Goal: Information Seeking & Learning: Learn about a topic

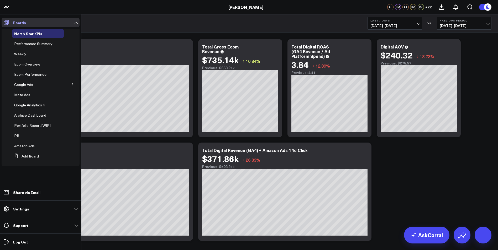
click at [5, 22] on icon at bounding box center [6, 22] width 6 height 6
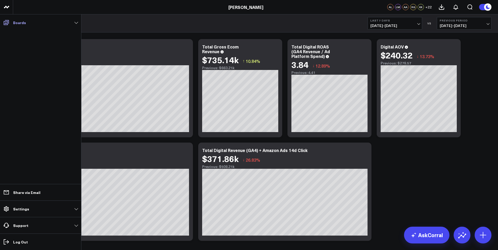
click at [6, 22] on icon at bounding box center [6, 22] width 6 height 6
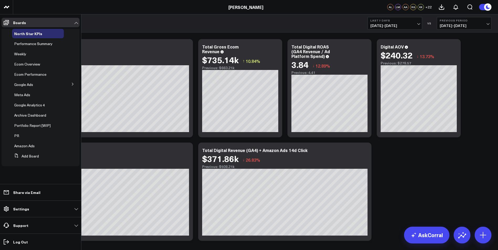
click at [36, 66] on span "Ecom Overview" at bounding box center [27, 64] width 26 height 5
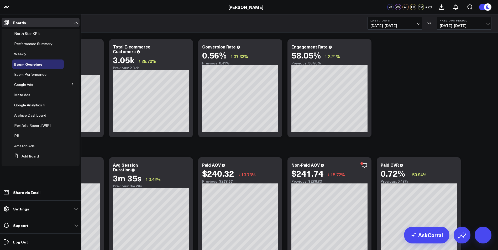
click at [31, 75] on span "Ecom Performance" at bounding box center [30, 74] width 32 height 5
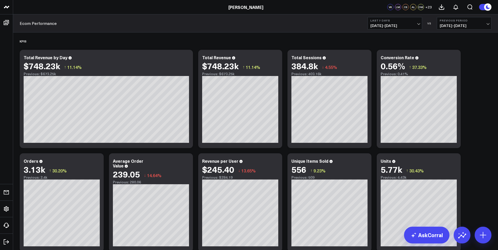
click at [487, 24] on span "[DATE] - [DATE]" at bounding box center [463, 26] width 49 height 4
click at [474, 54] on link "YoY" at bounding box center [464, 55] width 54 height 10
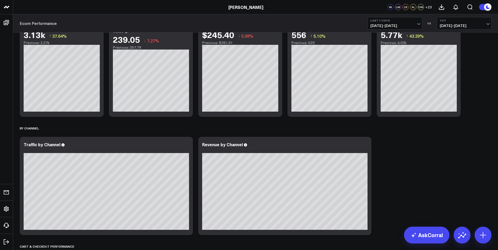
scroll to position [26, 0]
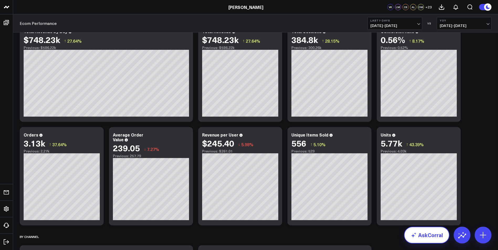
click at [419, 236] on link "AskCorral" at bounding box center [426, 235] width 45 height 17
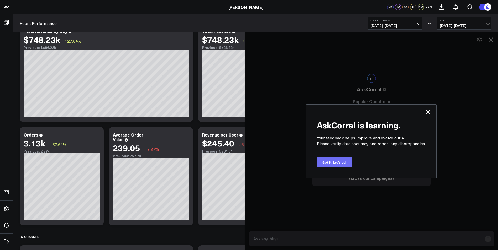
click at [339, 164] on button "Got it. Let's go!" at bounding box center [334, 162] width 35 height 10
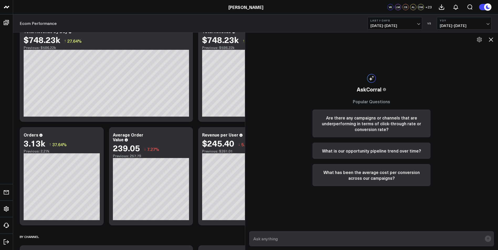
click at [346, 236] on textarea at bounding box center [367, 238] width 230 height 9
type textarea "Can you please add a please graph to track revenue per user?"
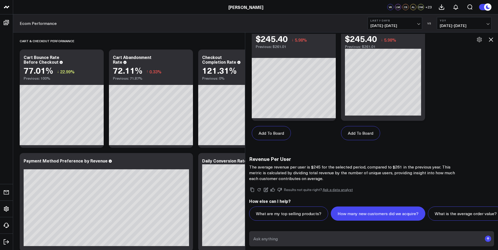
scroll to position [341, 0]
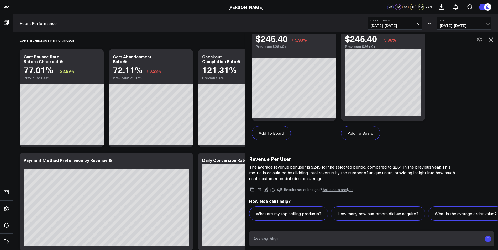
click at [336, 236] on textarea at bounding box center [367, 238] width 230 height 9
type textarea "c"
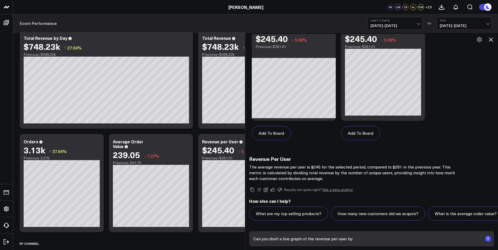
scroll to position [0, 0]
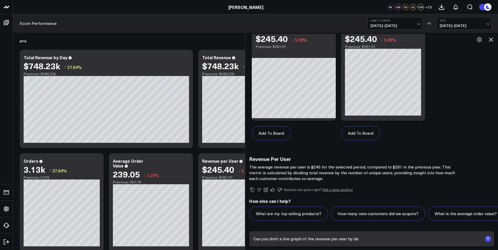
type textarea "Can you draft a line graph of the revenue per user by day"
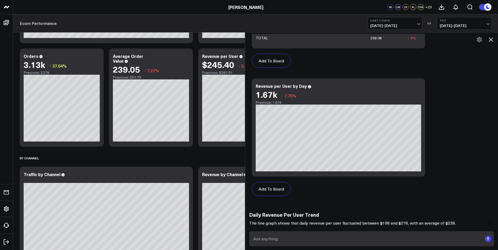
scroll to position [79, 0]
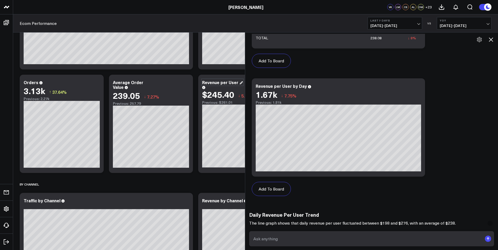
click at [238, 83] on div "Revenue per User" at bounding box center [222, 82] width 41 height 6
click at [318, 239] on textarea at bounding box center [367, 238] width 230 height 9
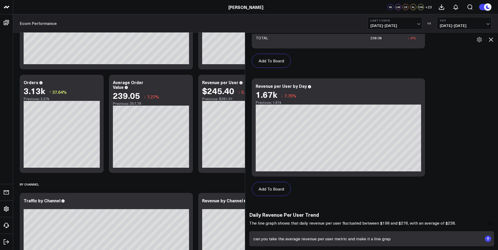
type textarea "can you take the average revenue per user metric and make it a line graph"
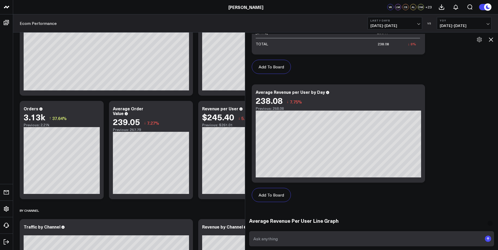
scroll to position [1366, 0]
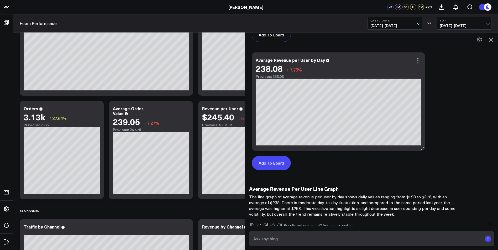
click at [279, 163] on button "Add To Board" at bounding box center [271, 163] width 39 height 14
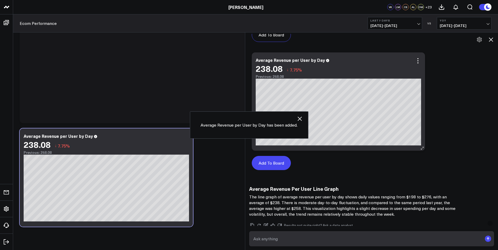
scroll to position [1116, 0]
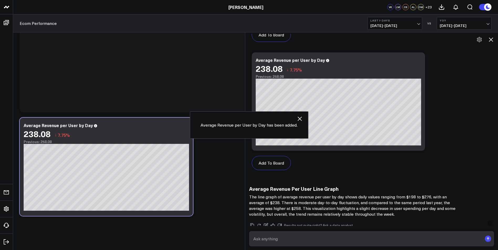
click at [299, 120] on icon "button" at bounding box center [299, 119] width 6 height 6
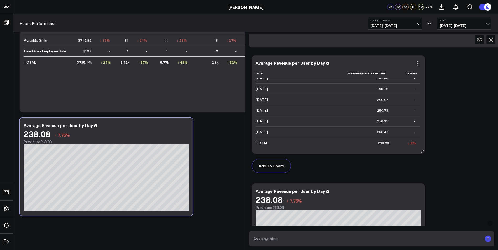
scroll to position [0, 0]
click at [490, 38] on icon at bounding box center [490, 39] width 6 height 6
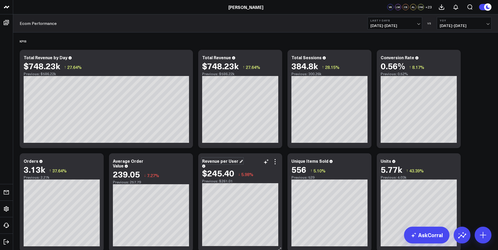
click at [213, 164] on div "Revenue per User" at bounding box center [222, 161] width 41 height 6
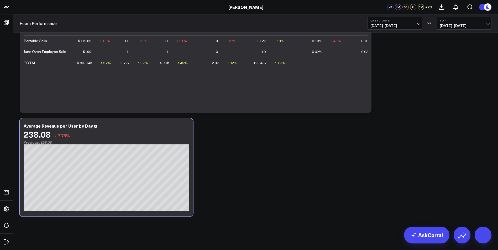
scroll to position [1116, 0]
click at [178, 126] on icon at bounding box center [177, 126] width 6 height 6
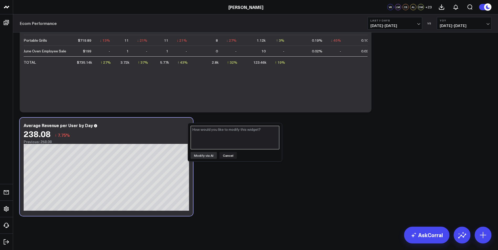
click at [214, 136] on textarea at bounding box center [234, 138] width 89 height 24
type textarea "average revenue per unique user"
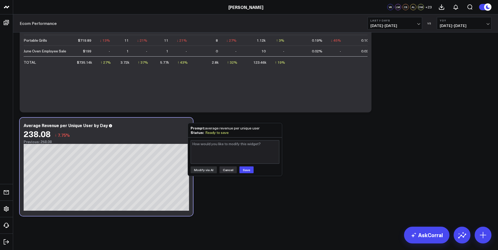
click at [227, 169] on button "Cancel" at bounding box center [227, 170] width 17 height 7
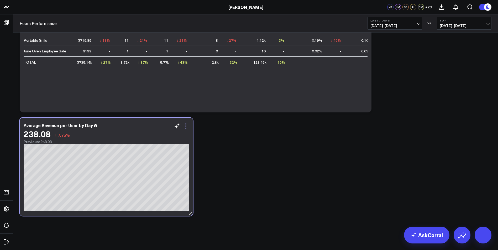
click at [184, 124] on icon at bounding box center [186, 126] width 6 height 6
click at [0, 0] on button "Remove" at bounding box center [0, 0] width 0 height 0
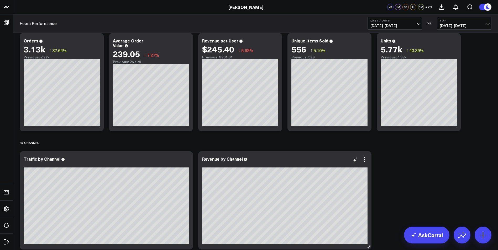
scroll to position [15, 0]
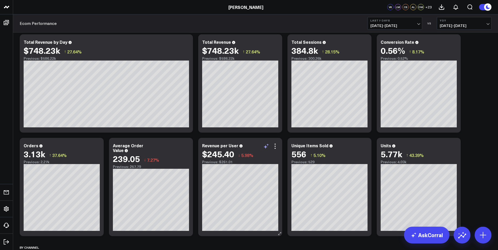
click at [266, 146] on icon at bounding box center [266, 146] width 6 height 6
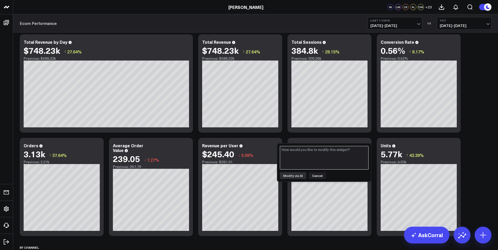
click at [317, 160] on textarea at bounding box center [324, 158] width 89 height 24
type textarea "Can you make a line graph of this that tracks it per day over the period?"
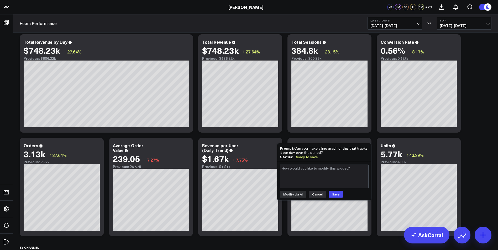
click at [317, 193] on button "Cancel" at bounding box center [316, 194] width 17 height 7
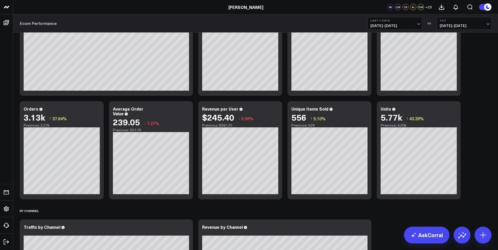
scroll to position [94, 0]
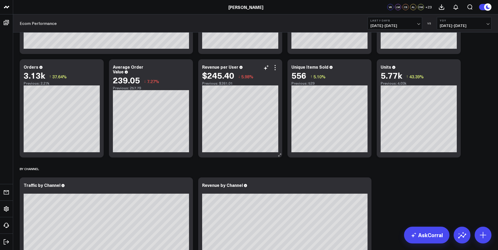
click at [239, 69] on icon at bounding box center [240, 67] width 3 height 3
click at [241, 67] on icon at bounding box center [240, 67] width 3 height 3
click at [234, 67] on div "Revenue per User" at bounding box center [222, 67] width 41 height 6
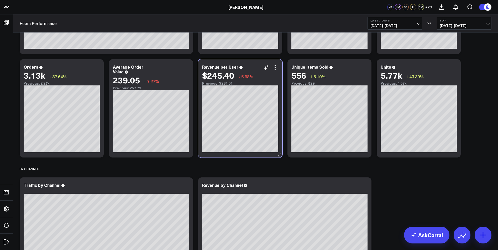
click at [204, 74] on div "$245.40" at bounding box center [218, 75] width 32 height 9
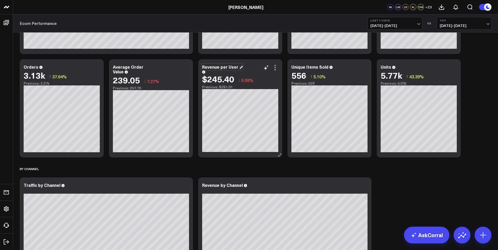
click at [204, 70] on div "Revenue per User" at bounding box center [222, 67] width 41 height 6
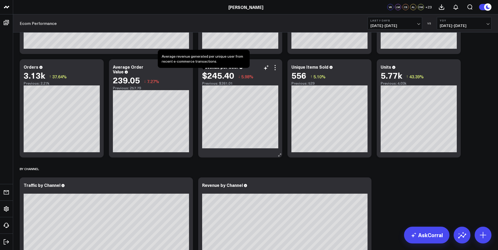
click at [204, 72] on div "Revenue per User $245.40 ↓ 5.98% Previous: $261.01" at bounding box center [240, 75] width 76 height 21
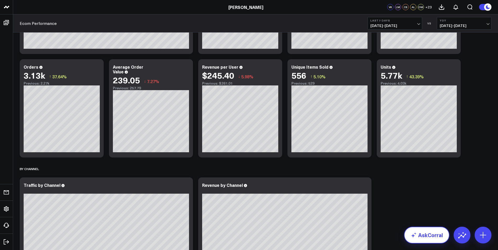
click at [437, 238] on link "AskCorral" at bounding box center [426, 235] width 45 height 17
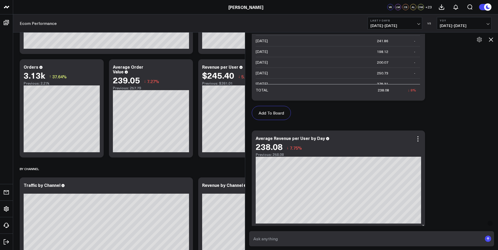
scroll to position [1287, 0]
click at [333, 237] on textarea at bounding box center [367, 238] width 230 height 9
type textarea "t"
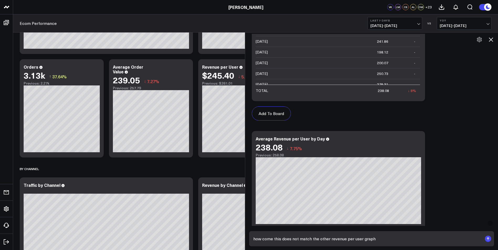
type textarea "how come this does not match the other revenue per user graph?"
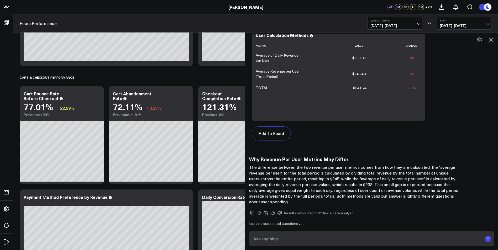
scroll to position [1837, 0]
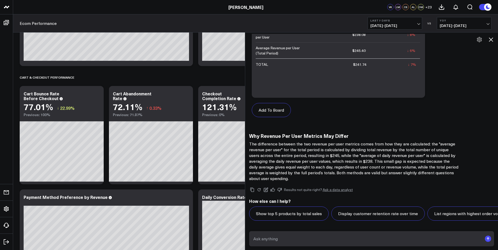
click at [491, 39] on icon at bounding box center [490, 39] width 6 height 6
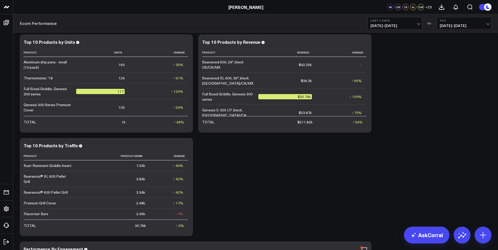
scroll to position [645, 0]
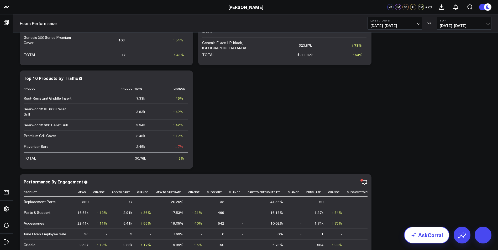
click at [428, 236] on link "AskCorral" at bounding box center [426, 235] width 45 height 17
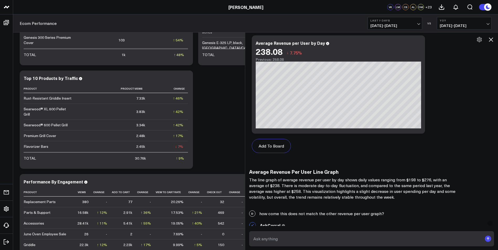
scroll to position [1313, 0]
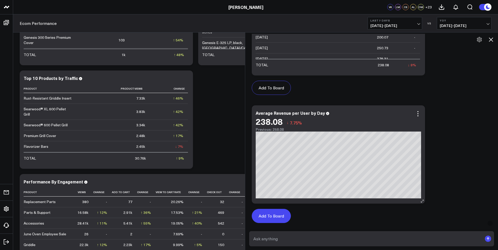
click at [275, 215] on button "Add To Board" at bounding box center [271, 216] width 39 height 14
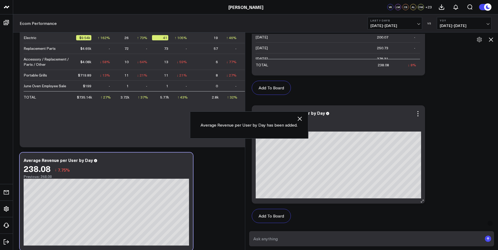
scroll to position [1116, 0]
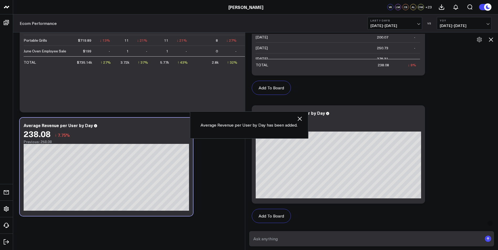
click at [490, 39] on icon at bounding box center [490, 40] width 4 height 4
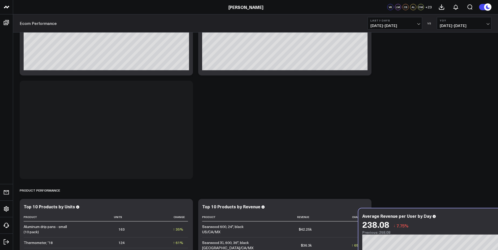
scroll to position [527, 0]
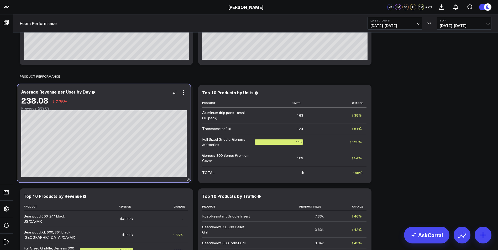
drag, startPoint x: 137, startPoint y: 129, endPoint x: 137, endPoint y: 110, distance: 18.9
click at [137, 110] on div "238.08 ↓ 7.75% Previous: 258.08" at bounding box center [103, 102] width 165 height 15
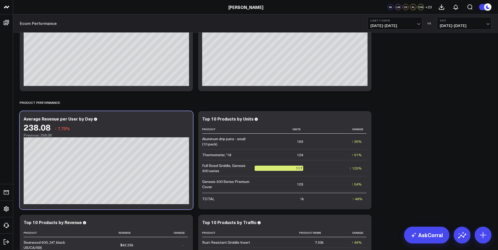
click at [424, 126] on div "KPIS Modify via AI Copy link to widget Ask support Remove Create linked copy No…" at bounding box center [255, 131] width 477 height 1198
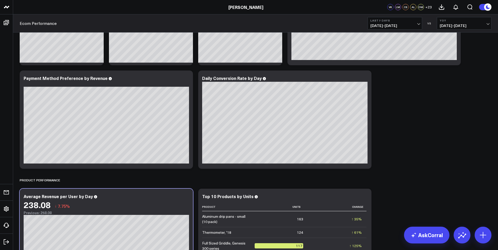
scroll to position [448, 0]
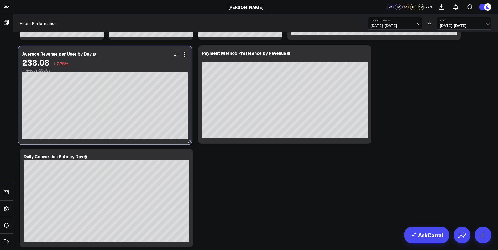
drag, startPoint x: 128, startPoint y: 168, endPoint x: 126, endPoint y: 50, distance: 117.5
click at [126, 50] on div "Average Revenue per User by Day 238.08 ↓ 7.75% Previous: 258.08 [#fff fontSize:…" at bounding box center [104, 95] width 173 height 98
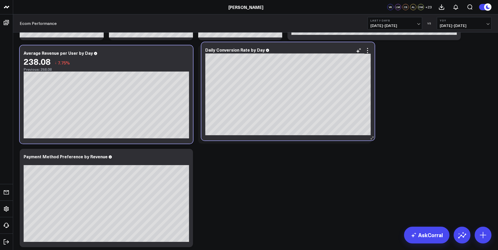
drag, startPoint x: 135, startPoint y: 158, endPoint x: 317, endPoint y: 51, distance: 210.2
click at [317, 51] on div "Daily Conversion Rate by Day" at bounding box center [287, 49] width 165 height 5
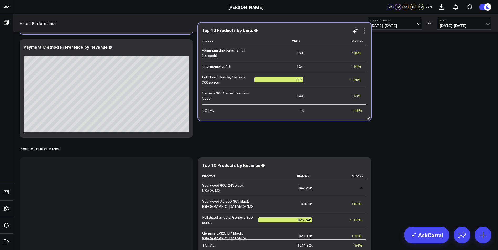
scroll to position [554, 0]
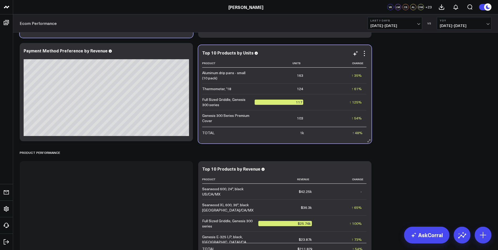
drag, startPoint x: 145, startPoint y: 95, endPoint x: 324, endPoint y: 56, distance: 182.7
click at [324, 56] on div "Top 10 Products by Units Product Units Change Aluminum drip pans - small (10 pa…" at bounding box center [284, 94] width 165 height 88
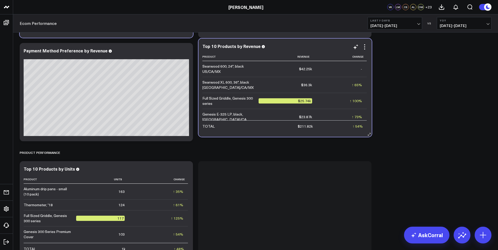
drag, startPoint x: 295, startPoint y: 168, endPoint x: 296, endPoint y: 46, distance: 121.7
click at [296, 46] on div "Top 10 Products by Revenue" at bounding box center [284, 46] width 165 height 5
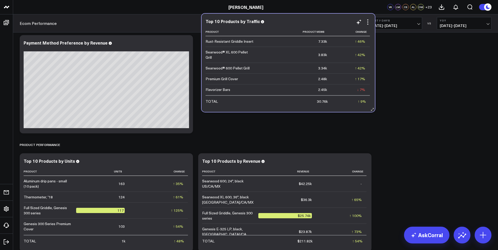
scroll to position [559, 0]
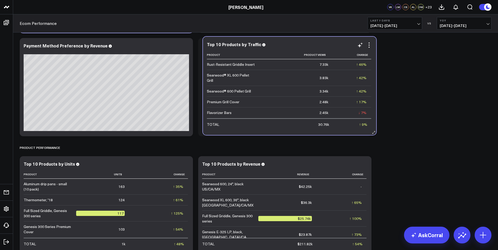
drag, startPoint x: 142, startPoint y: 140, endPoint x: 323, endPoint y: 39, distance: 207.4
click at [323, 39] on div "Top 10 Products by Traffic Product Product Views Change Rust-Resistant Griddle …" at bounding box center [289, 86] width 173 height 98
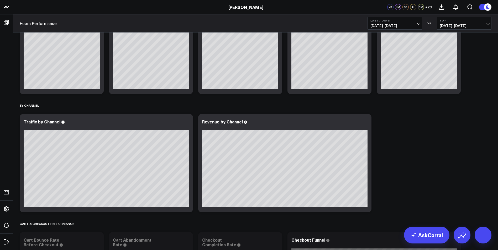
scroll to position [420, 0]
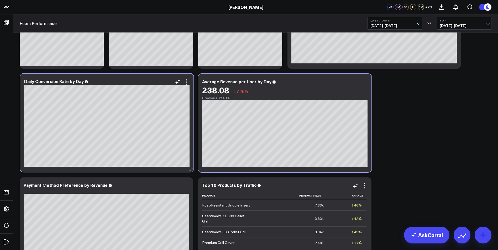
drag, startPoint x: 314, startPoint y: 83, endPoint x: 136, endPoint y: 83, distance: 177.8
click at [136, 83] on div "Daily Conversion Rate by Day" at bounding box center [106, 81] width 165 height 5
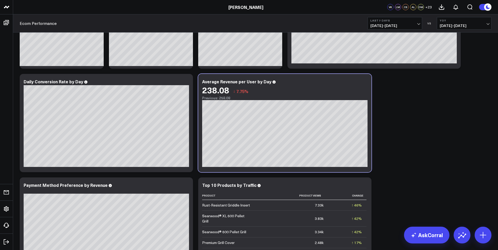
click at [413, 23] on button "Last 7 Days [DATE] - [DATE]" at bounding box center [394, 23] width 55 height 13
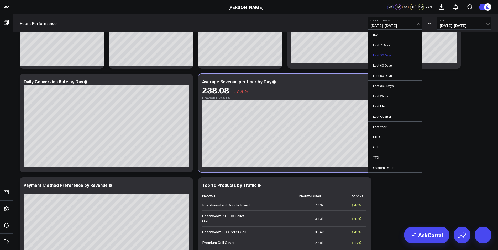
click at [391, 55] on link "Last 30 Days" at bounding box center [394, 55] width 54 height 10
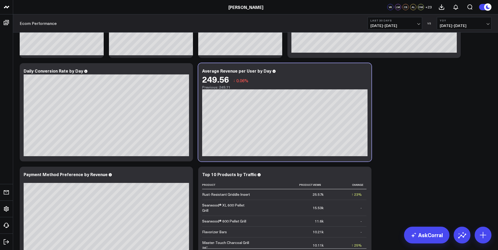
scroll to position [446, 0]
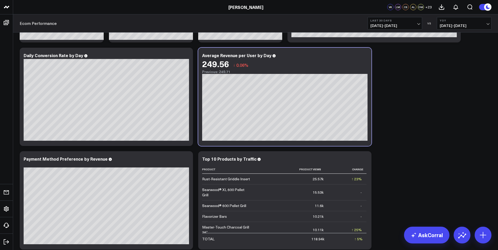
click at [417, 24] on span "[DATE] - [DATE]" at bounding box center [394, 26] width 49 height 4
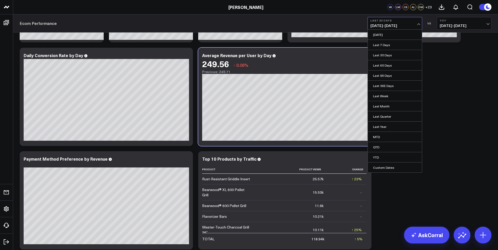
click at [383, 65] on link "Last 60 Days" at bounding box center [394, 65] width 54 height 10
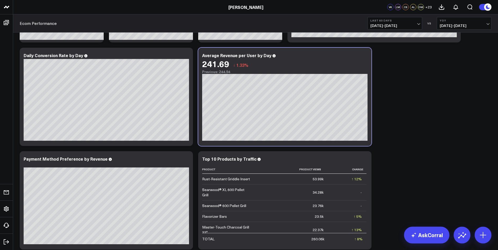
click at [486, 24] on span "[DATE] - [DATE]" at bounding box center [463, 26] width 49 height 4
click at [456, 90] on div "KPIS Modify via AI Copy link to widget Ask support Remove Create linked copy No…" at bounding box center [255, 186] width 477 height 1198
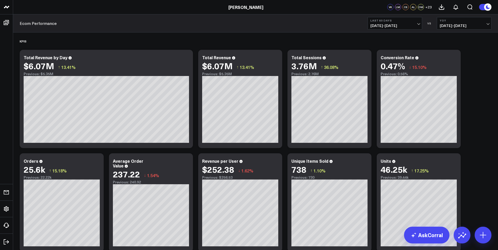
click at [406, 26] on span "[DATE] - [DATE]" at bounding box center [394, 26] width 49 height 4
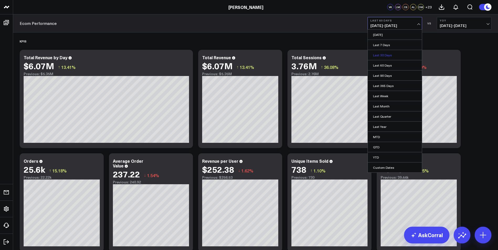
click at [387, 55] on link "Last 30 Days" at bounding box center [394, 55] width 54 height 10
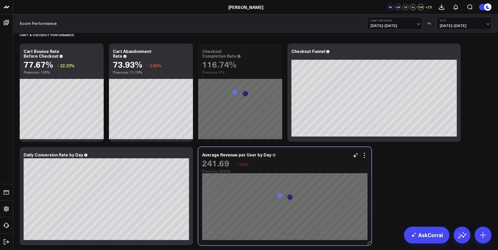
scroll to position [367, 0]
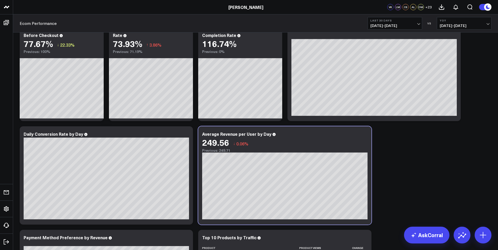
click at [415, 24] on span "[DATE] - [DATE]" at bounding box center [394, 26] width 49 height 4
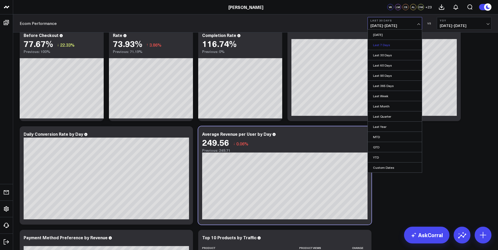
click at [384, 44] on link "Last 7 Days" at bounding box center [394, 45] width 54 height 10
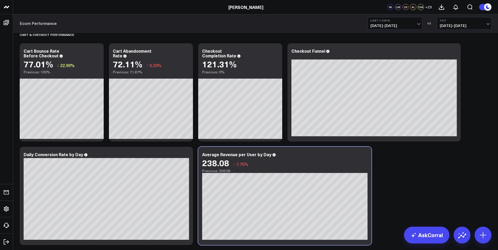
scroll to position [315, 0]
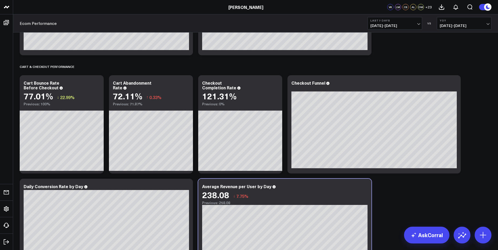
click at [418, 24] on span "[DATE] - [DATE]" at bounding box center [394, 26] width 49 height 4
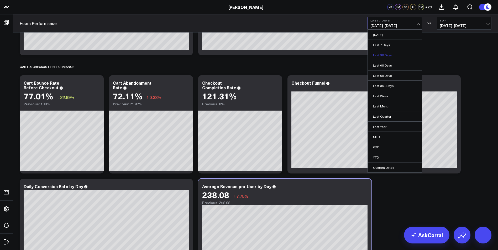
click at [381, 55] on link "Last 30 Days" at bounding box center [394, 55] width 54 height 10
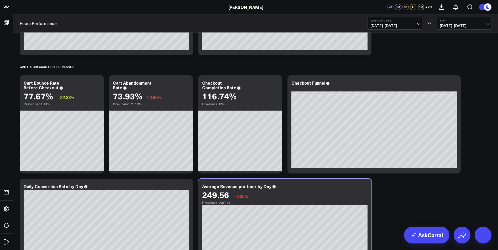
click at [416, 22] on button "Last 30 Days [DATE] - [DATE]" at bounding box center [394, 23] width 55 height 13
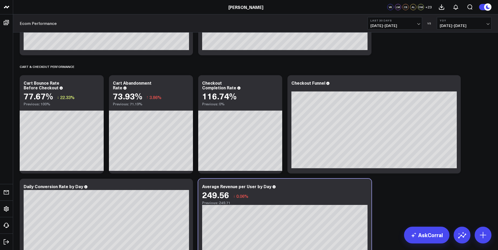
click at [411, 20] on b "Last 30 Days" at bounding box center [394, 20] width 49 height 3
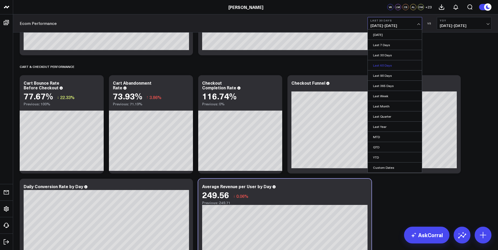
click at [391, 65] on link "Last 60 Days" at bounding box center [394, 65] width 54 height 10
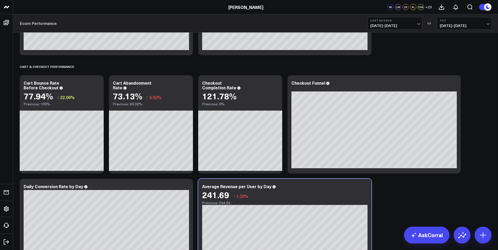
click at [418, 24] on span "[DATE] - [DATE]" at bounding box center [394, 26] width 49 height 4
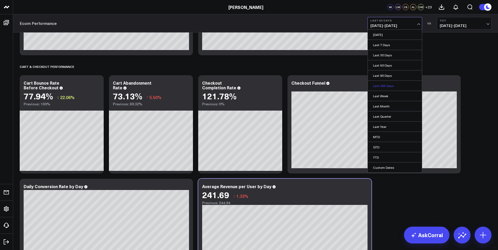
click at [386, 84] on link "Last 365 Days" at bounding box center [394, 86] width 54 height 10
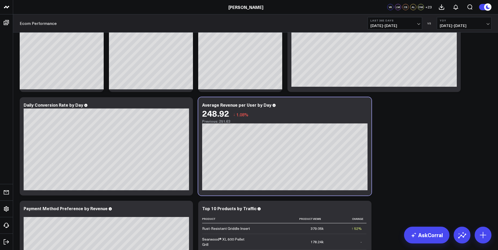
scroll to position [341, 0]
